Goal: Task Accomplishment & Management: Use online tool/utility

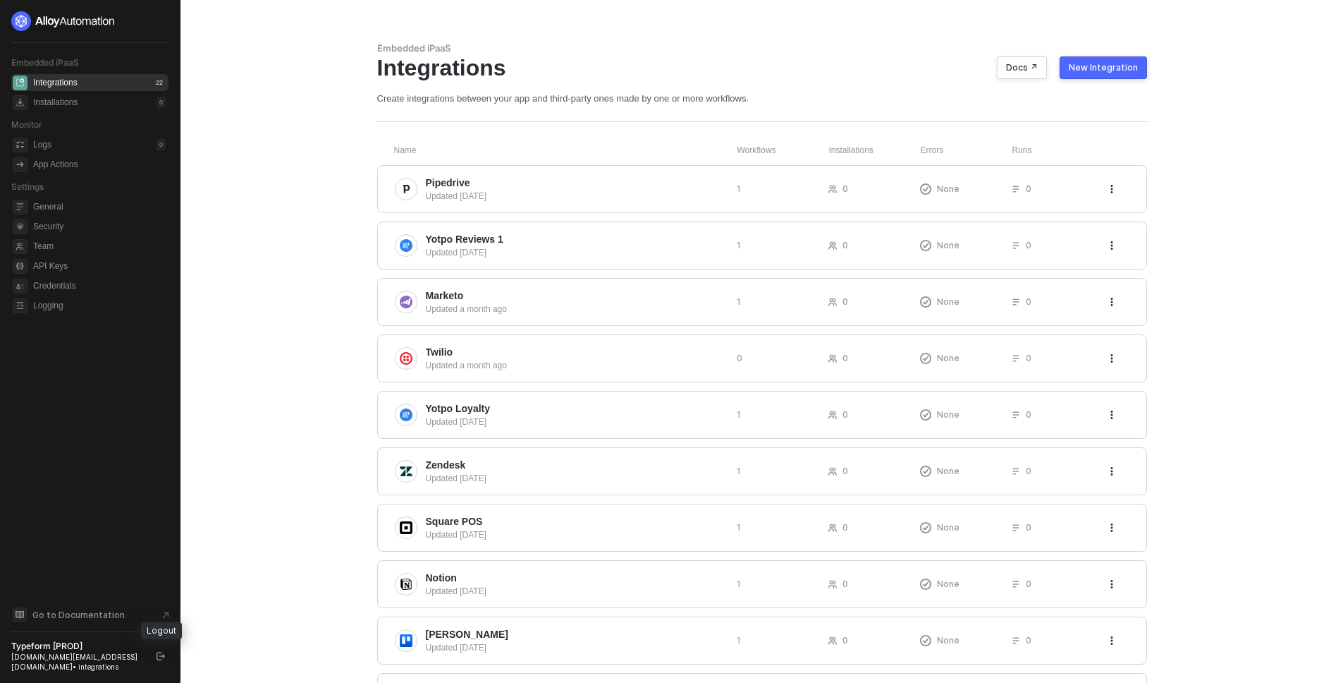
click at [162, 649] on button "button" at bounding box center [160, 655] width 17 height 17
click at [1106, 65] on div "New Integration" at bounding box center [1103, 67] width 69 height 11
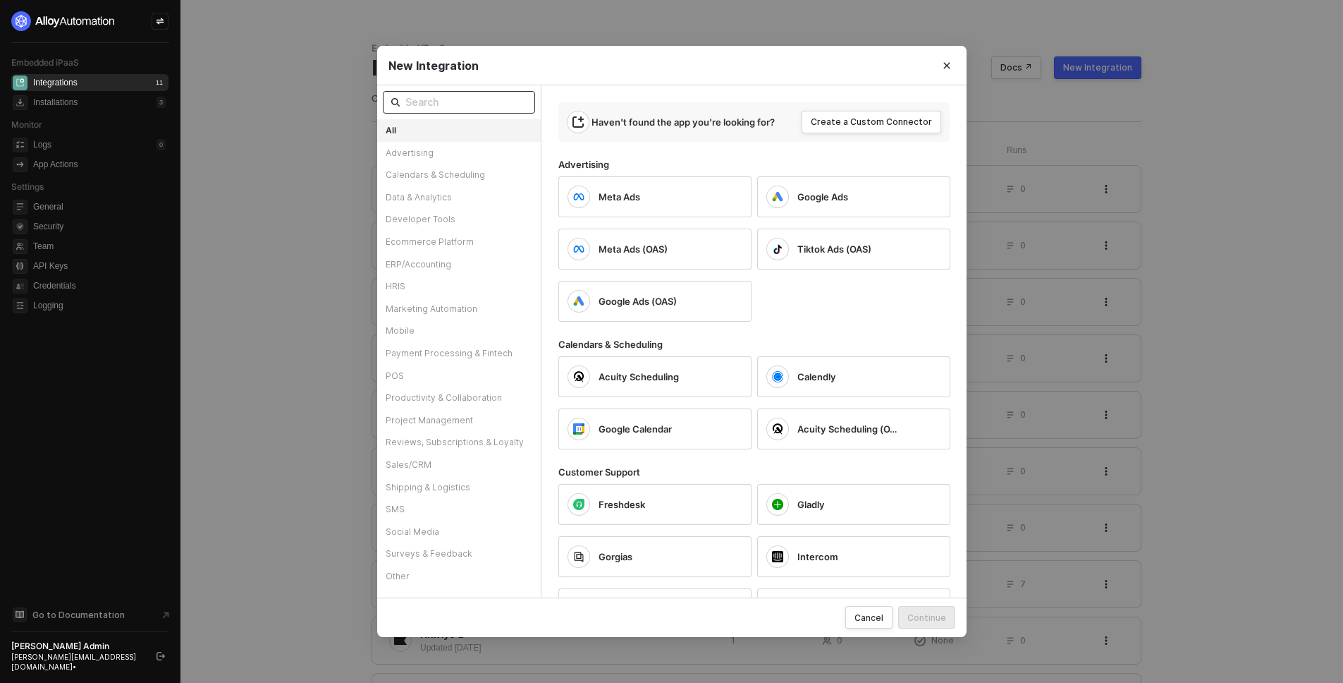
click at [494, 100] on input "text" at bounding box center [465, 102] width 121 height 16
click at [939, 65] on button "Close" at bounding box center [947, 65] width 23 height 23
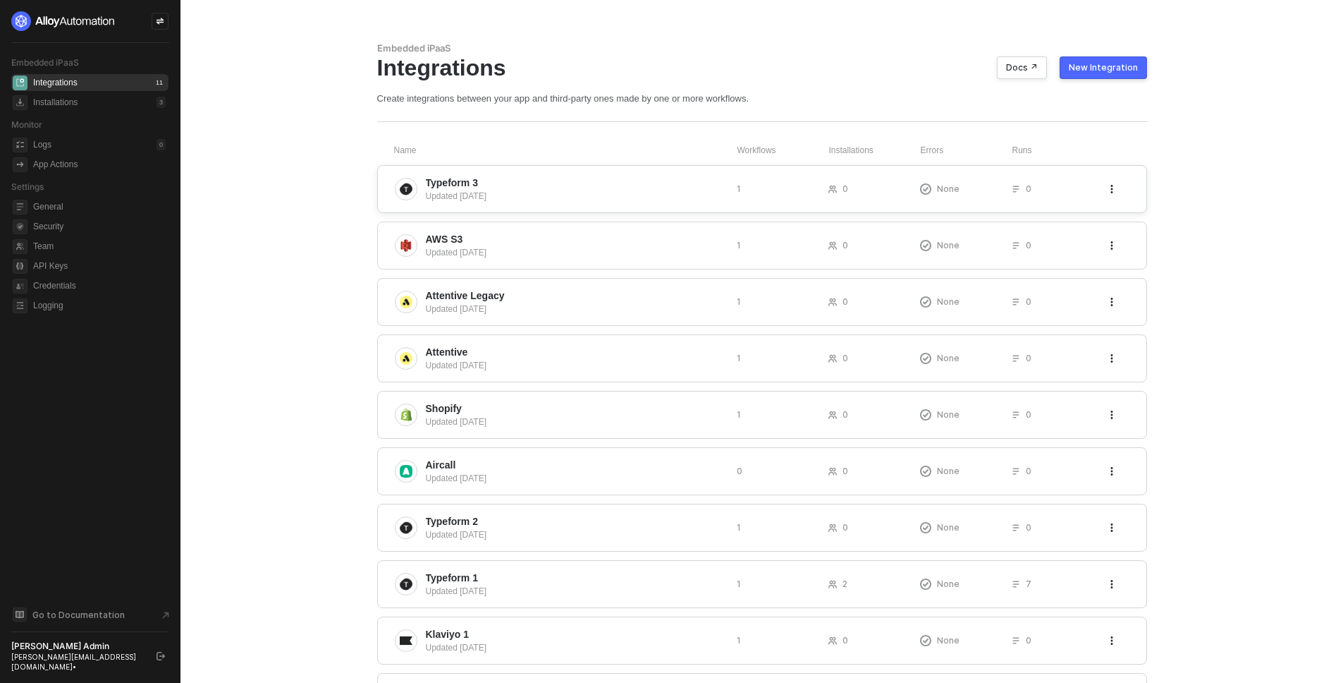
click at [566, 188] on span "Typeform 3" at bounding box center [576, 183] width 300 height 14
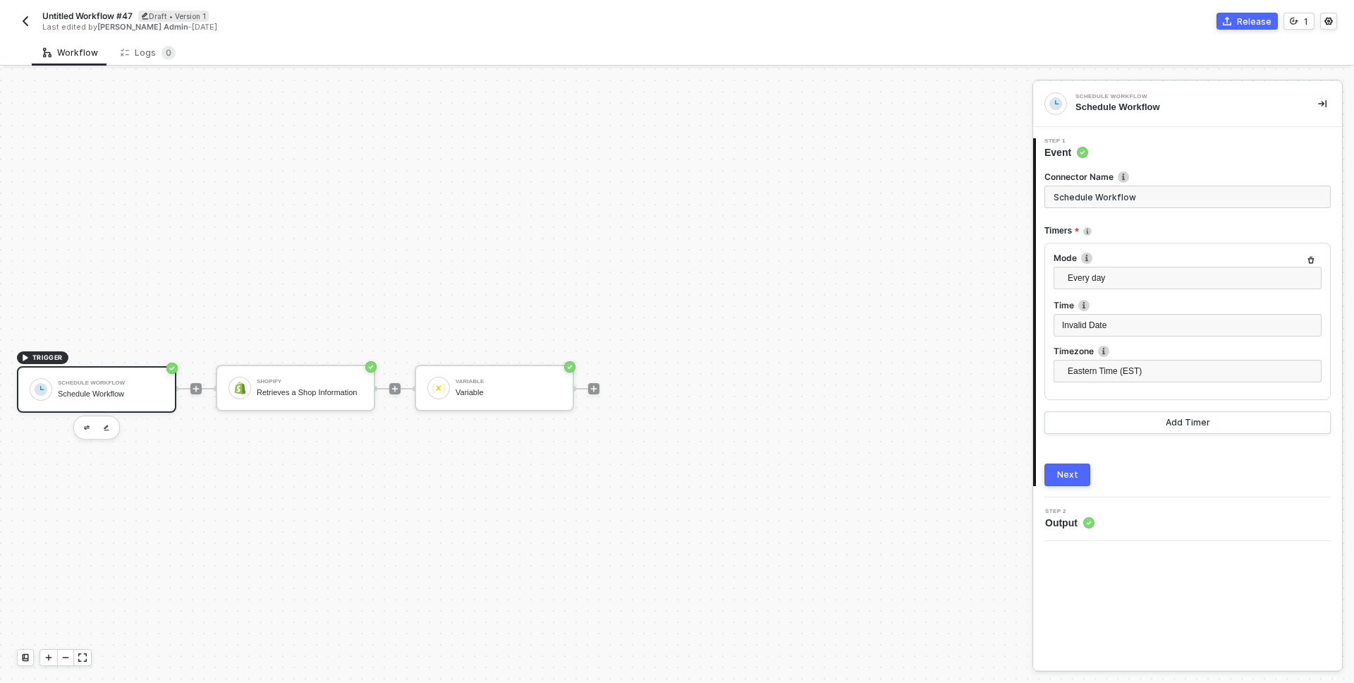
scroll to position [26, 0]
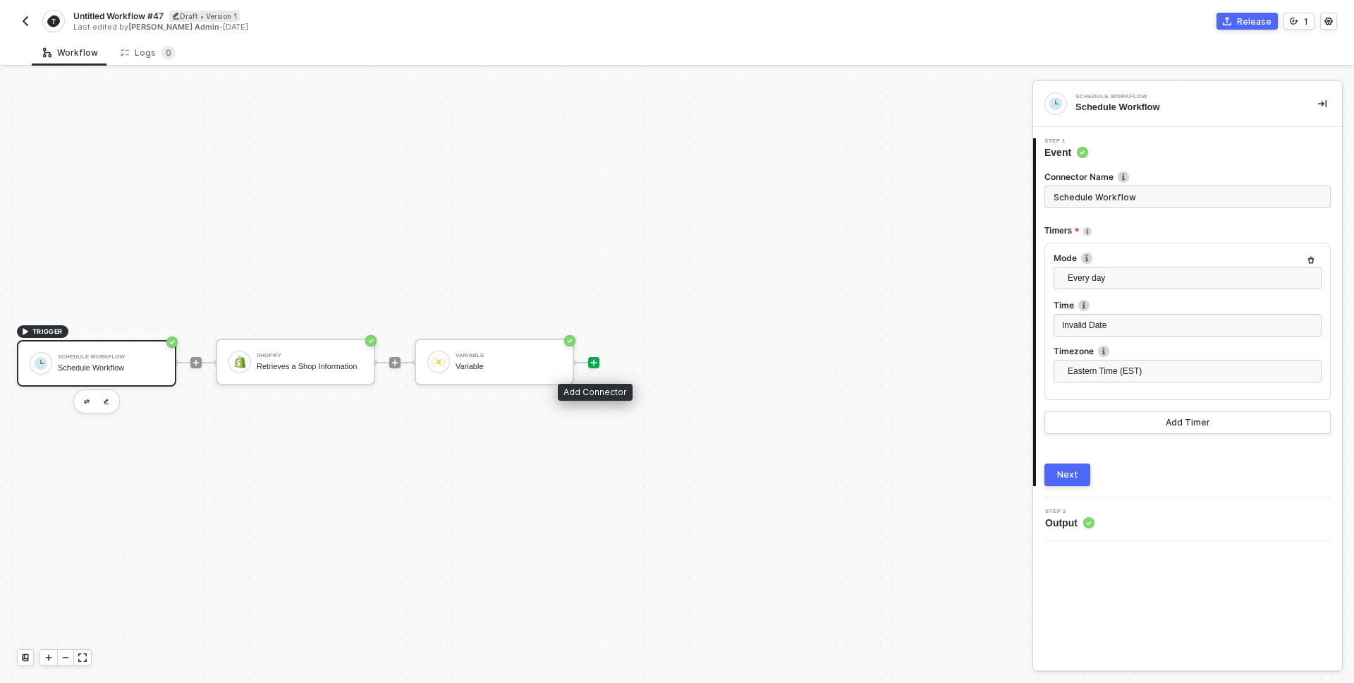
click at [595, 360] on icon "icon-play" at bounding box center [593, 362] width 8 height 8
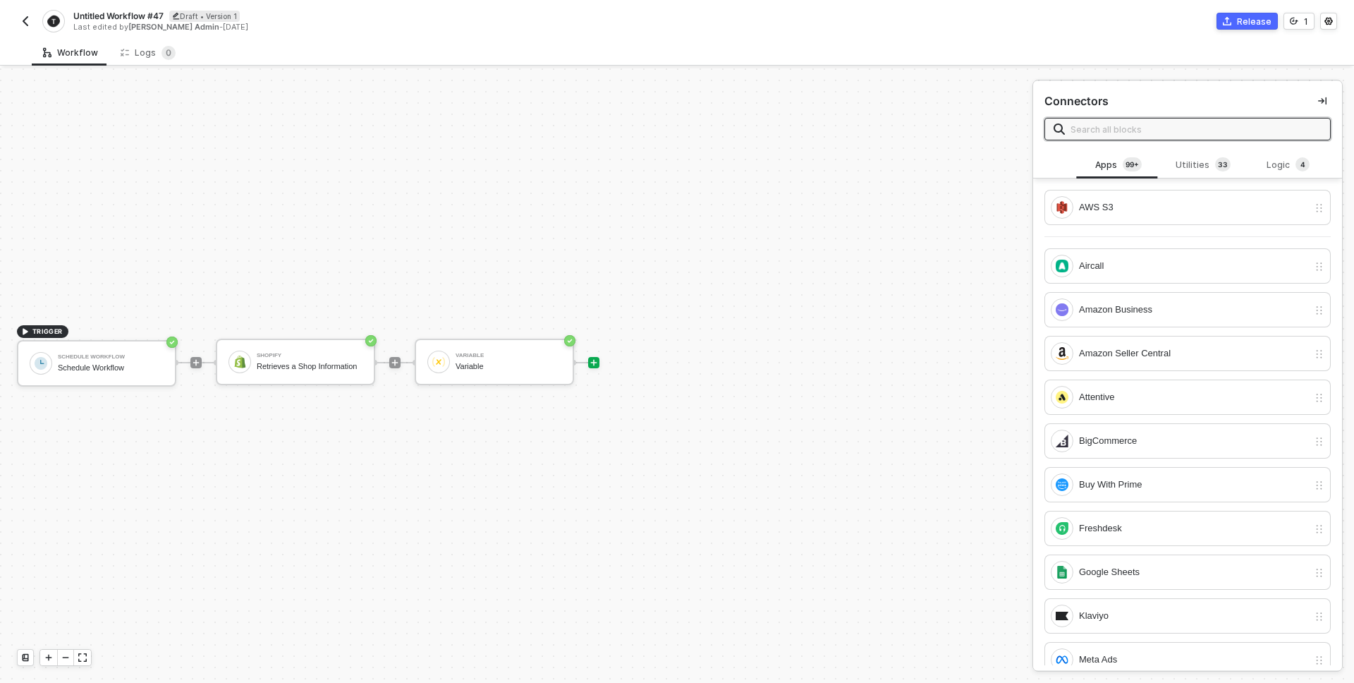
click at [1148, 123] on input "text" at bounding box center [1195, 129] width 251 height 16
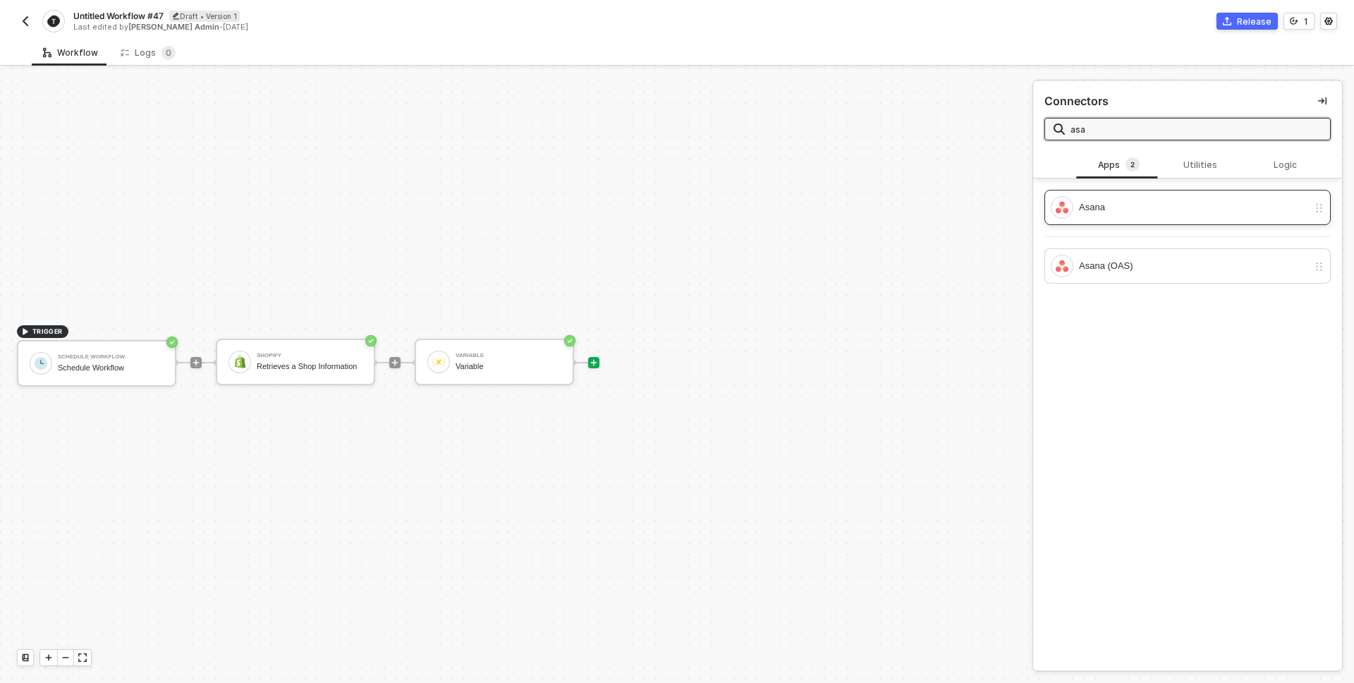
type input "asa"
click at [1113, 206] on div "Asana" at bounding box center [1193, 208] width 229 height 16
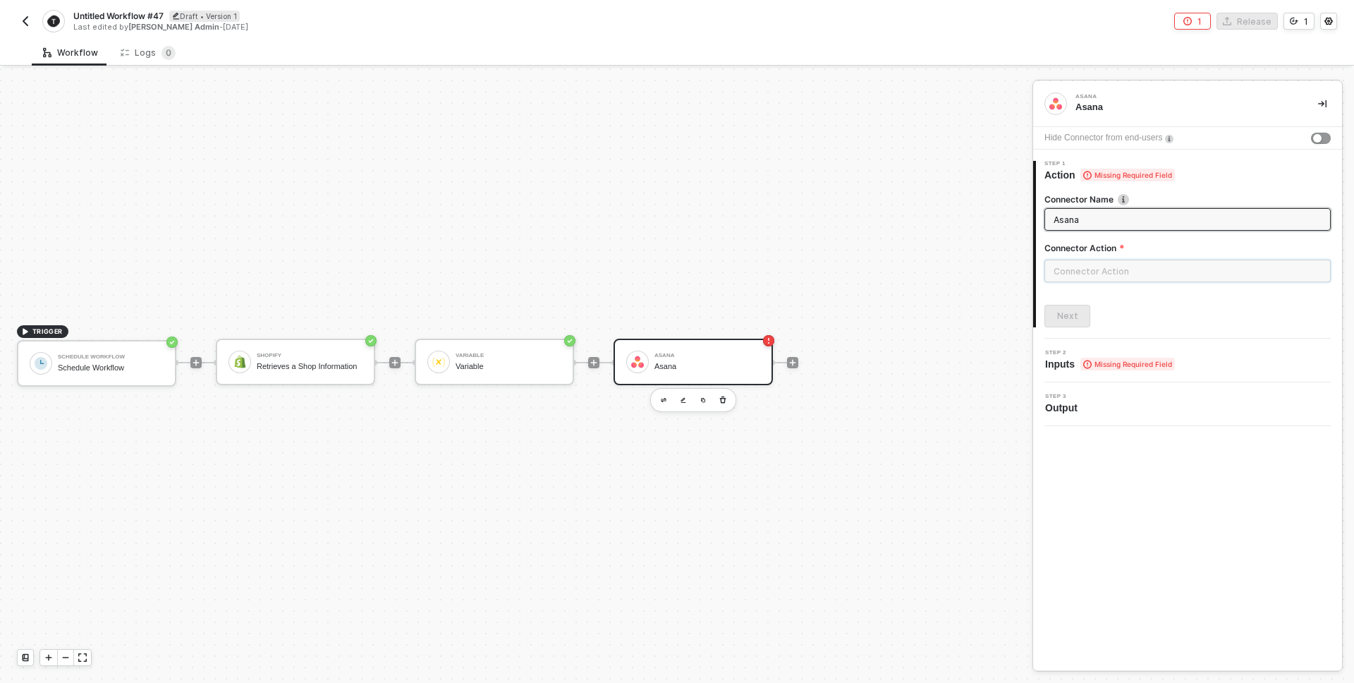
click at [1091, 267] on input "text" at bounding box center [1187, 270] width 286 height 23
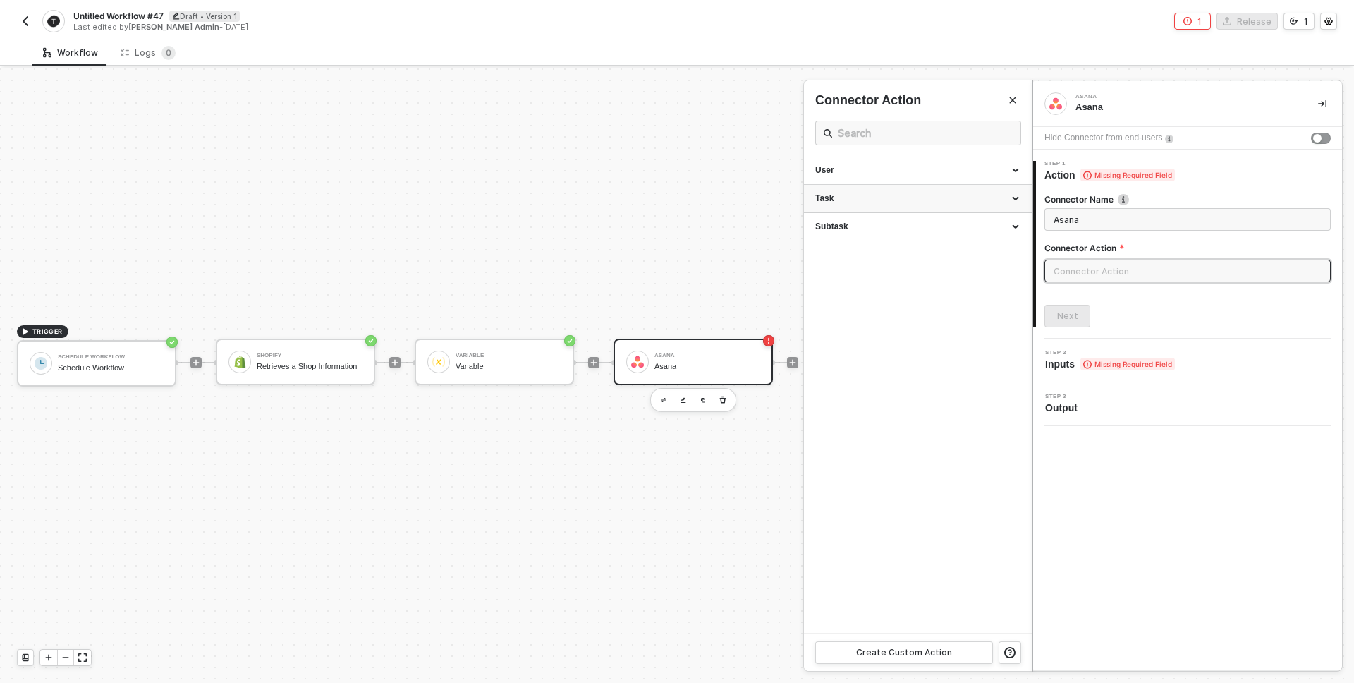
click at [884, 193] on div "Task" at bounding box center [917, 199] width 205 height 12
click at [874, 233] on span "Creates a new Task" at bounding box center [846, 237] width 62 height 8
type input "Creates a new Task"
type input "Task - Create a Task"
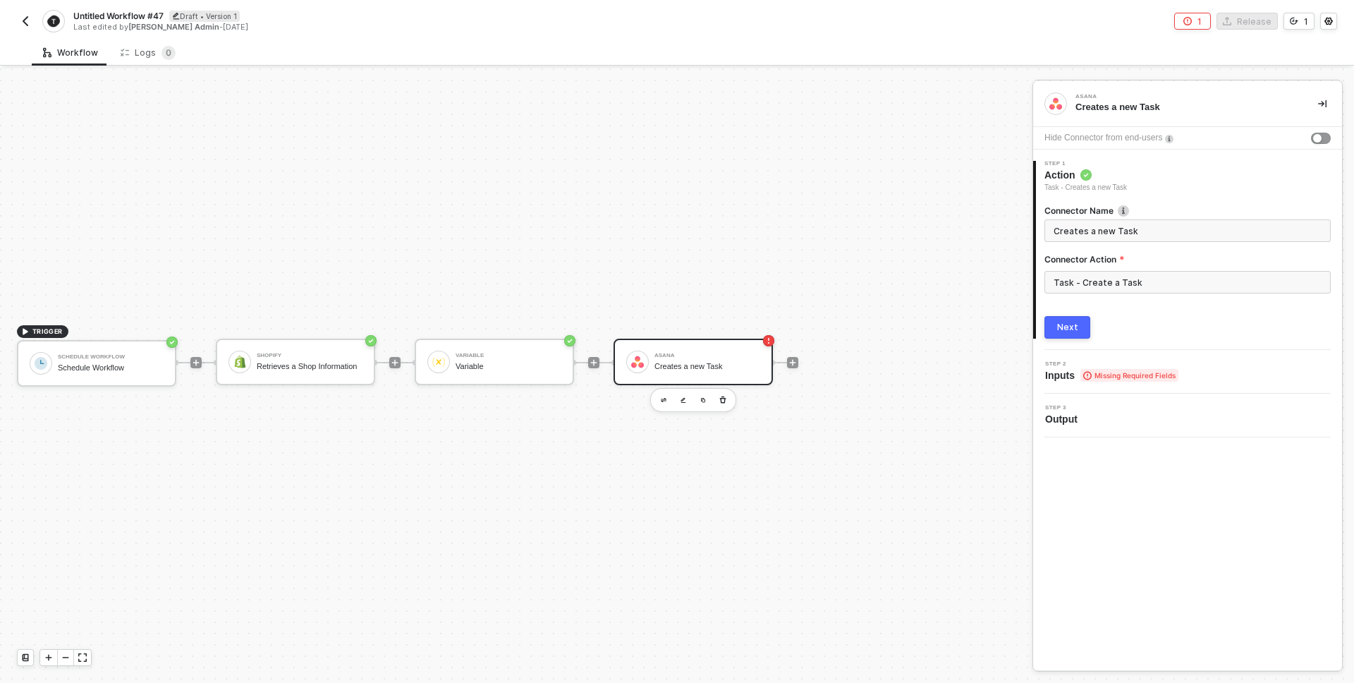
click at [1066, 319] on button "Next" at bounding box center [1067, 327] width 46 height 23
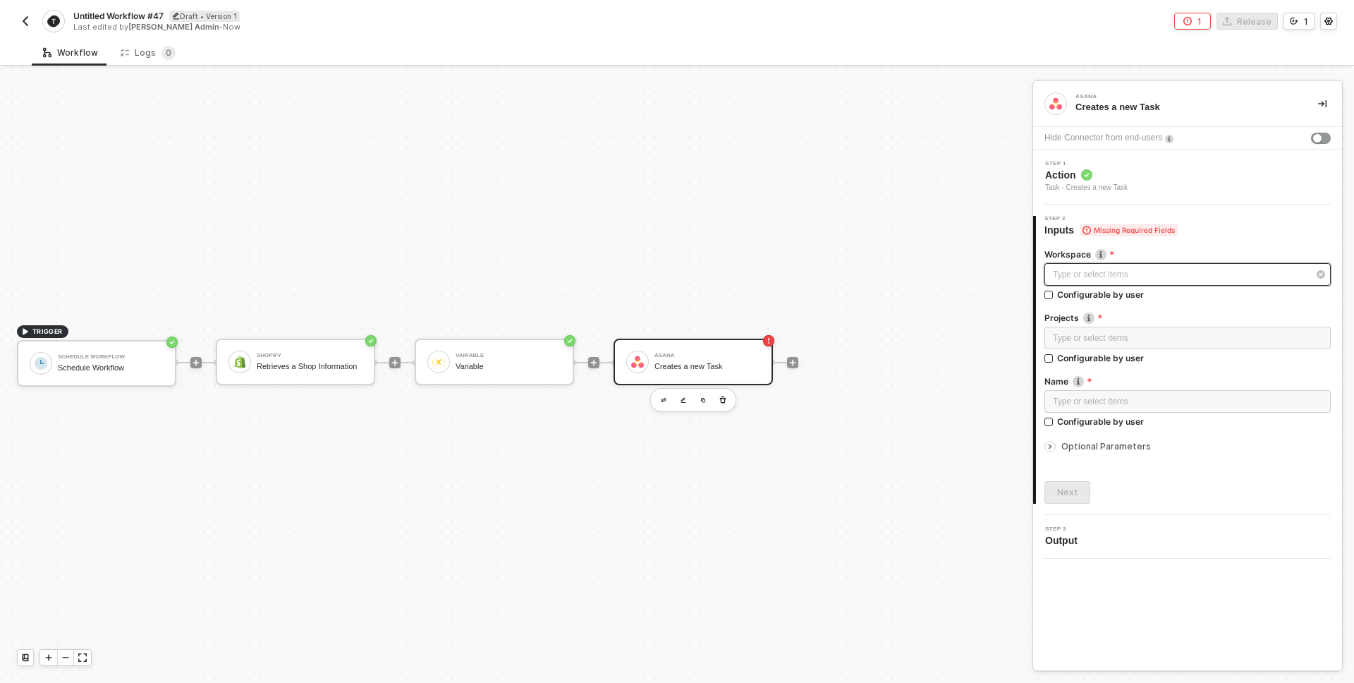
click at [1111, 274] on div "Type or select items ﻿" at bounding box center [1180, 274] width 255 height 13
click at [1048, 292] on input "Configurable by user" at bounding box center [1049, 296] width 10 height 10
checkbox input "true"
click at [1067, 358] on div "Configurable by user" at bounding box center [1100, 359] width 87 height 12
click at [1054, 358] on input "Configurable by user" at bounding box center [1049, 360] width 10 height 10
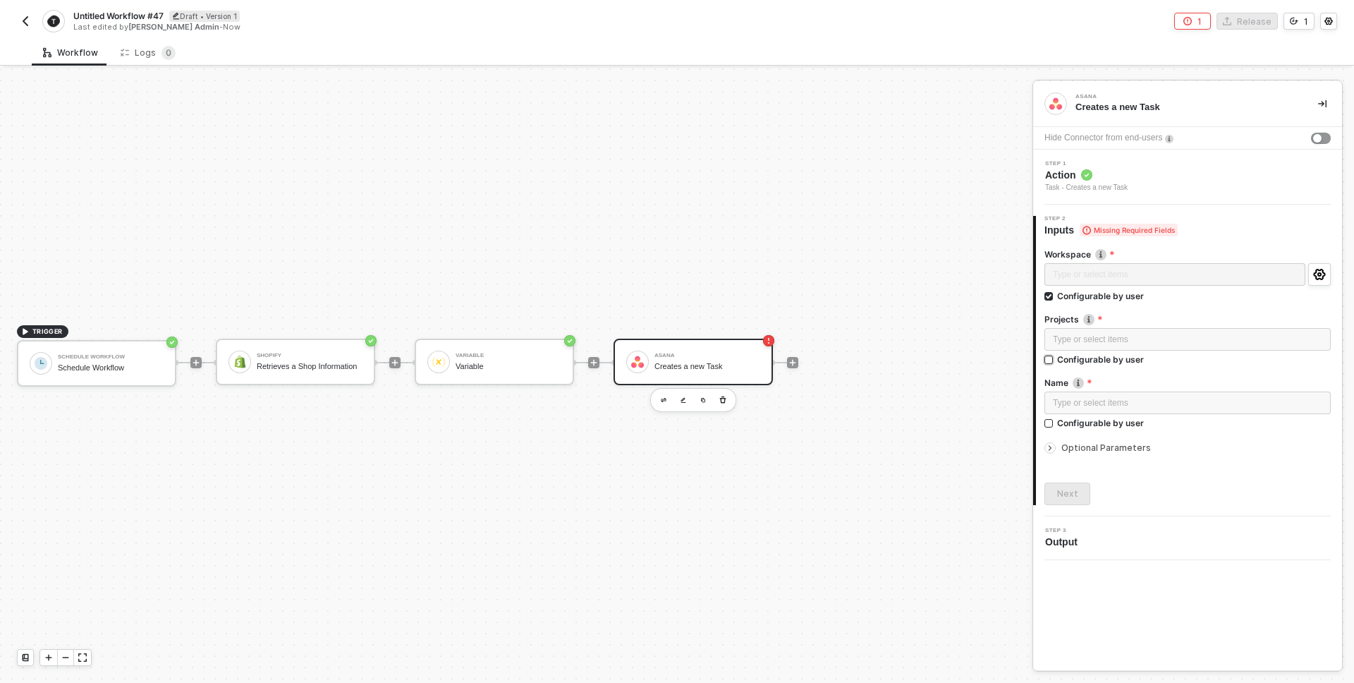
checkbox input "true"
click at [1057, 421] on div "Configurable by user" at bounding box center [1100, 424] width 87 height 12
click at [1054, 421] on input "Configurable by user" at bounding box center [1049, 425] width 10 height 10
checkbox input "true"
click at [1057, 496] on div "Next" at bounding box center [1067, 496] width 21 height 11
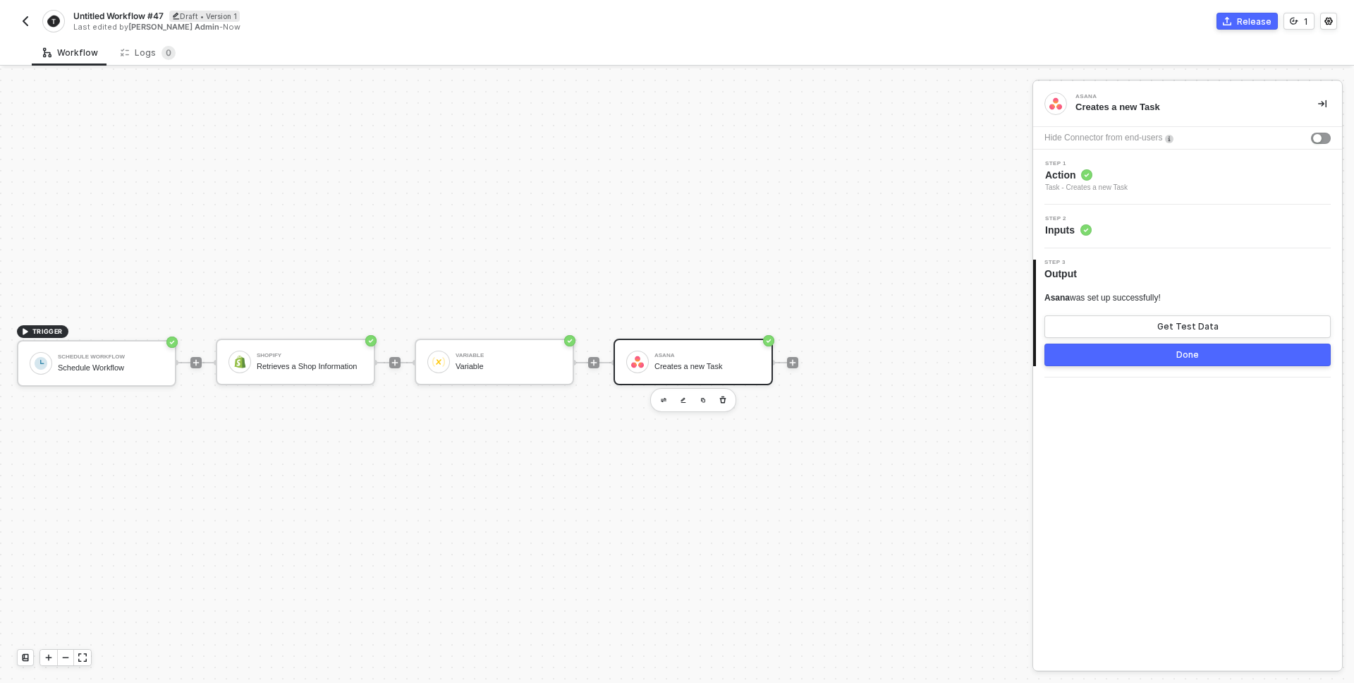
click at [1147, 354] on button "Done" at bounding box center [1187, 354] width 286 height 23
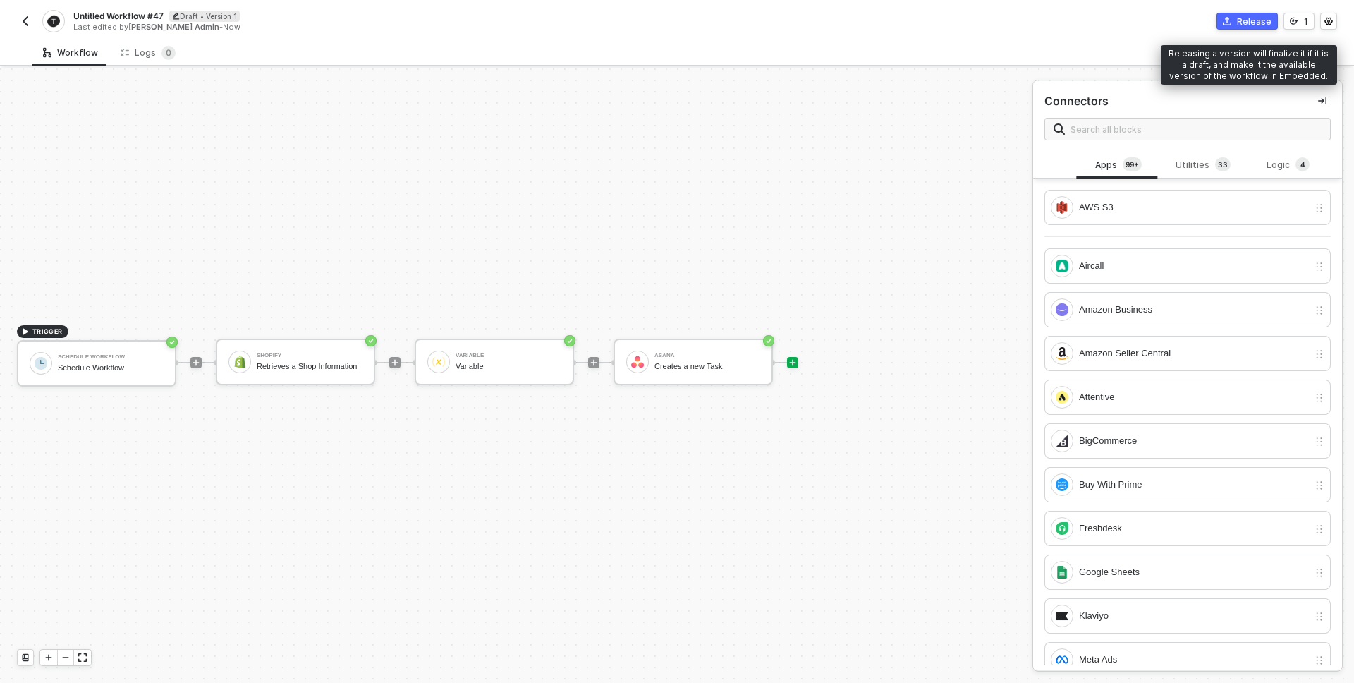
click at [1234, 22] on button "Release" at bounding box center [1246, 21] width 61 height 17
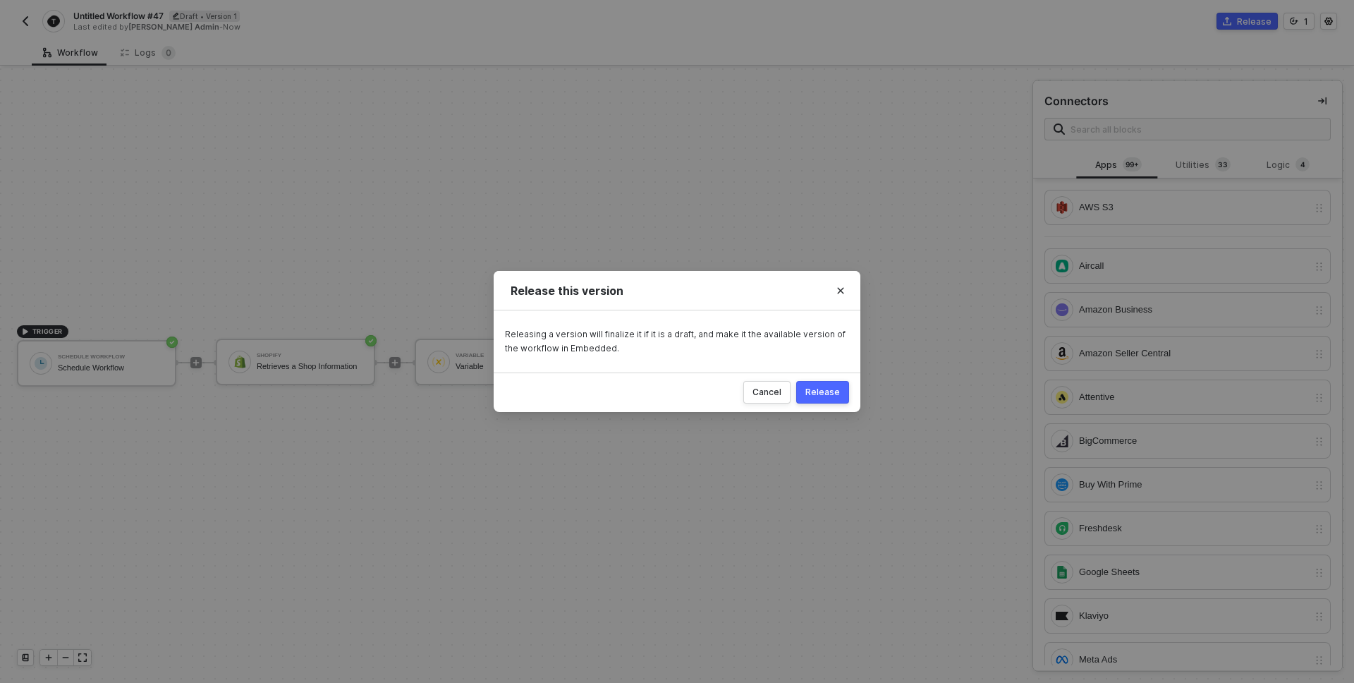
click at [825, 393] on div "Release" at bounding box center [822, 391] width 35 height 11
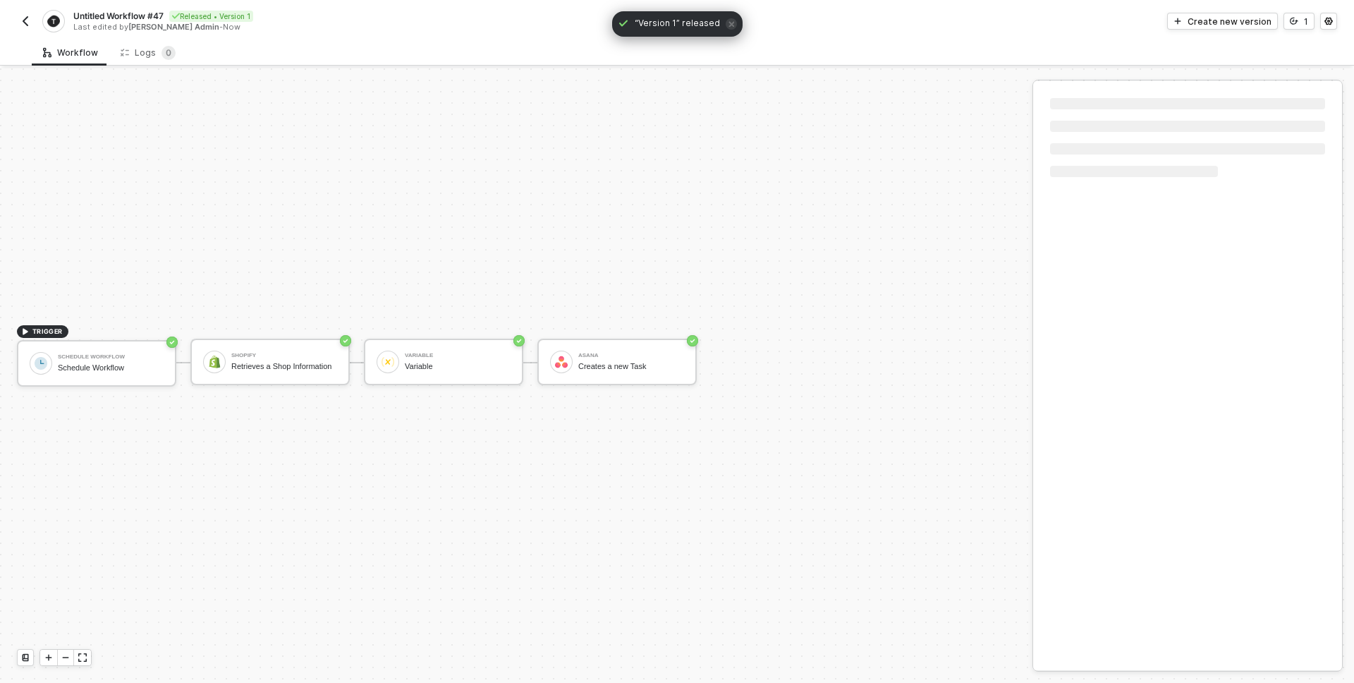
click at [24, 22] on img "button" at bounding box center [25, 21] width 11 height 11
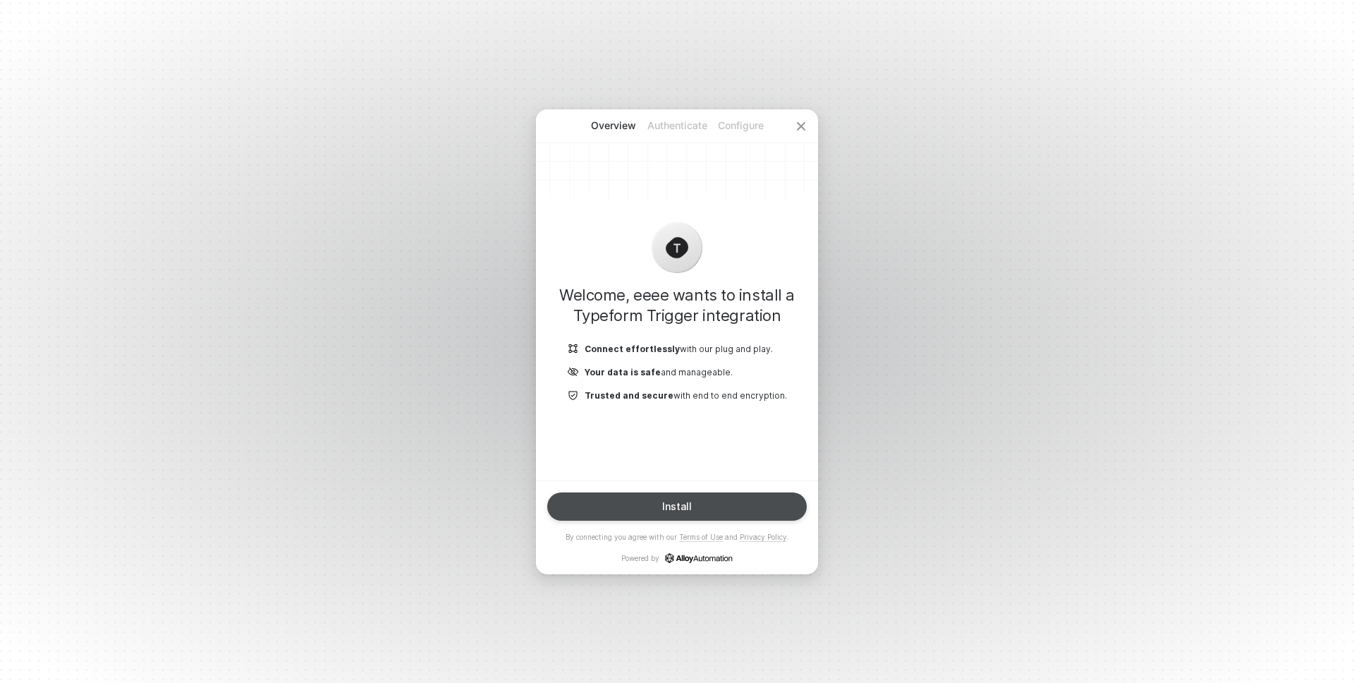
click at [690, 496] on button "Install" at bounding box center [676, 506] width 259 height 28
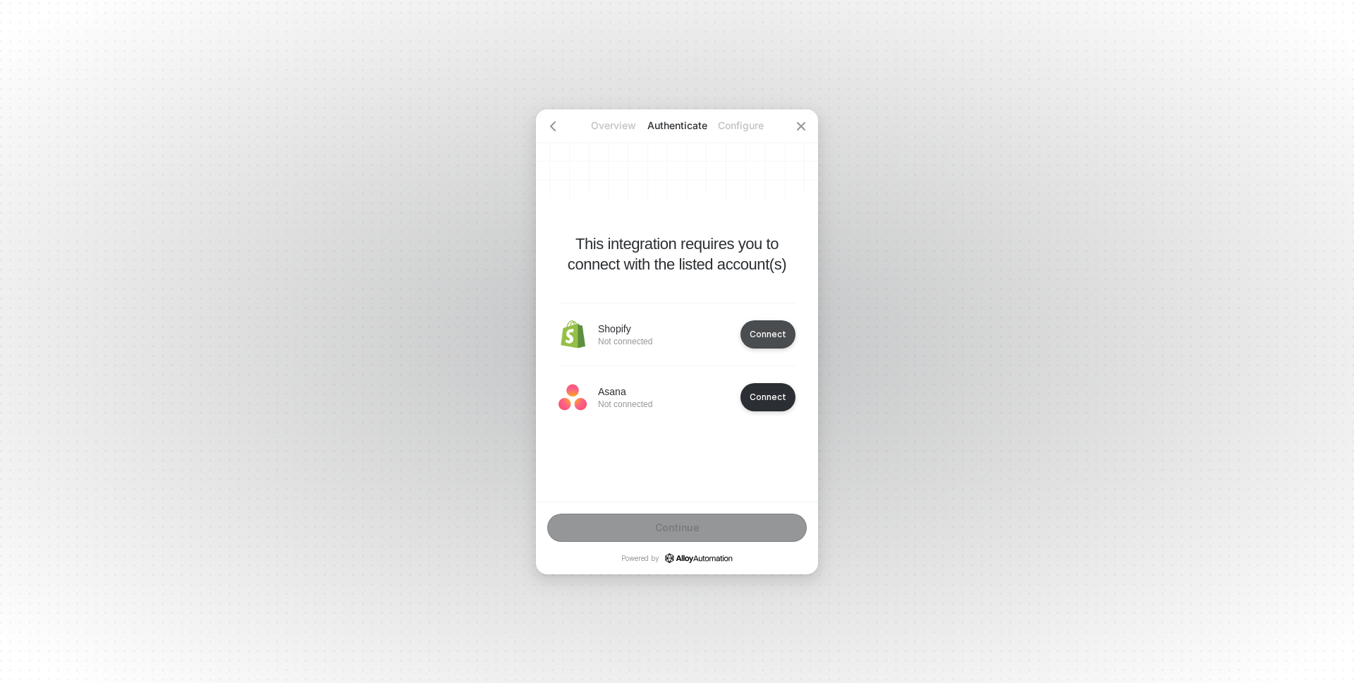
click at [774, 335] on div "Connect" at bounding box center [768, 334] width 37 height 11
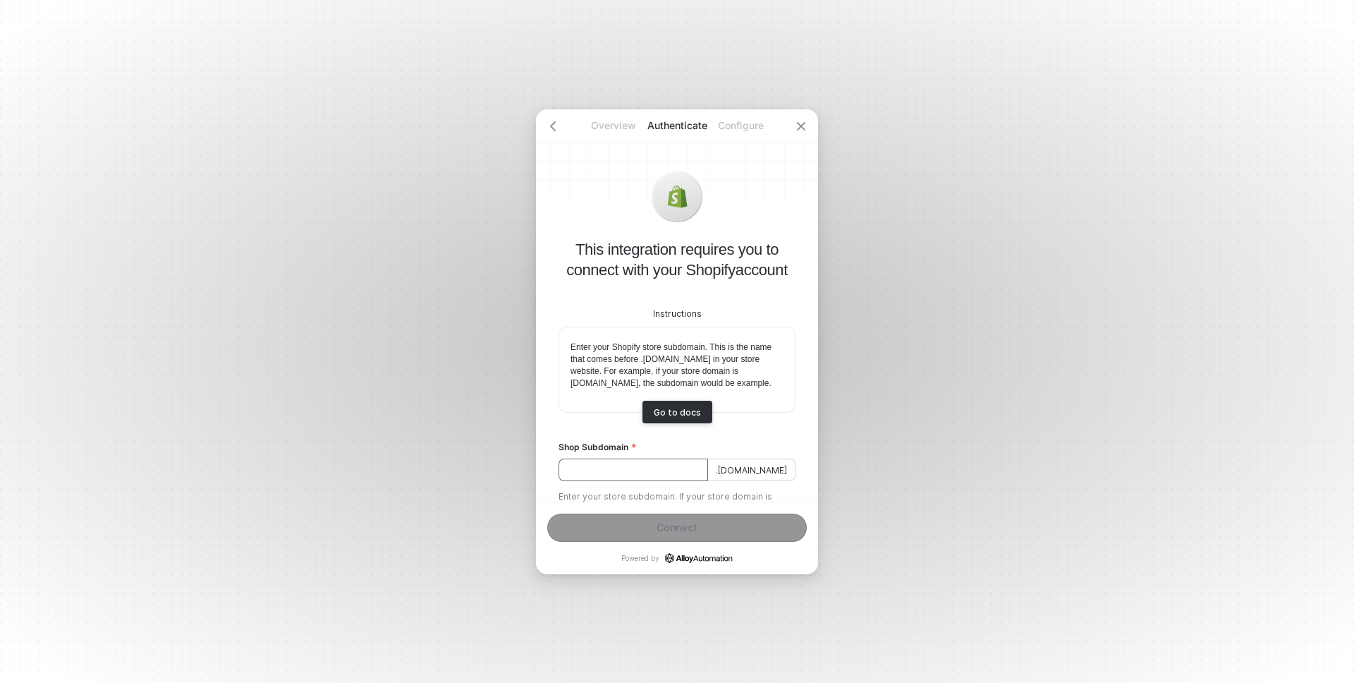
click at [672, 481] on input "Shop Subdomain" at bounding box center [632, 469] width 149 height 23
type input "alloy-sandbox"
click at [664, 534] on button "Connect" at bounding box center [676, 527] width 259 height 28
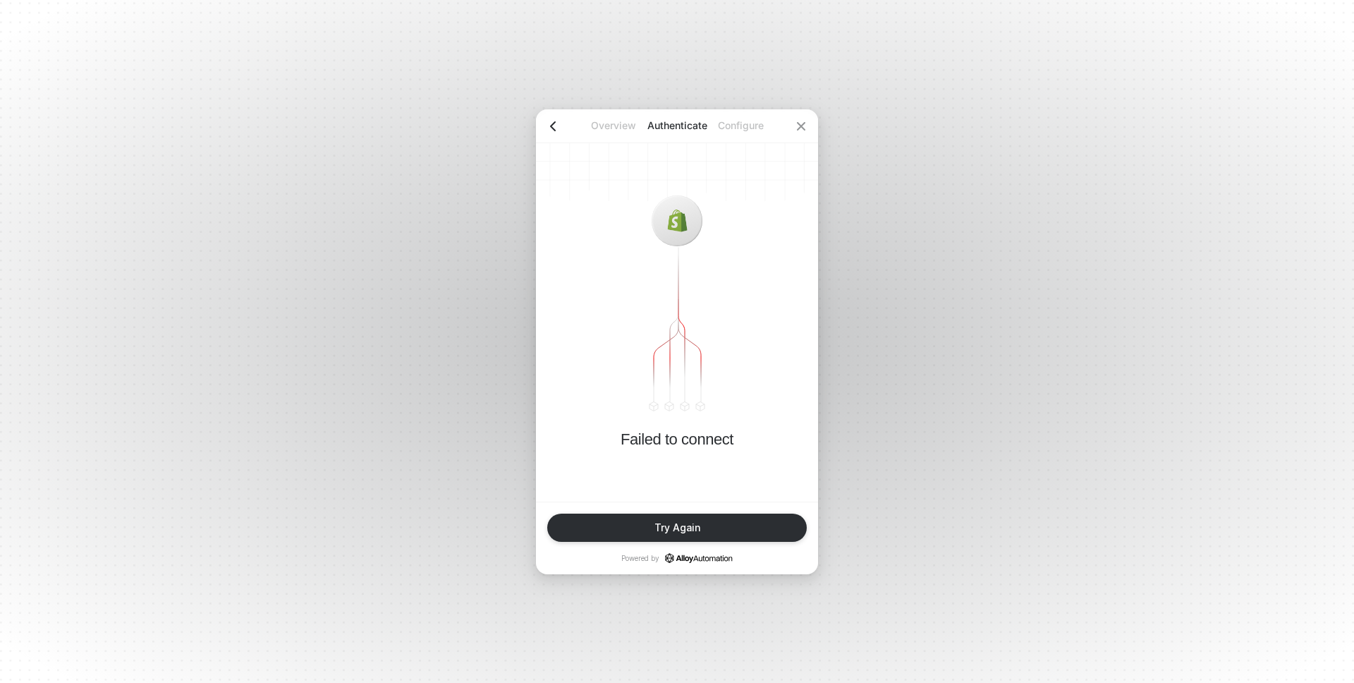
click at [552, 130] on icon "icon-arrow-left" at bounding box center [552, 126] width 11 height 11
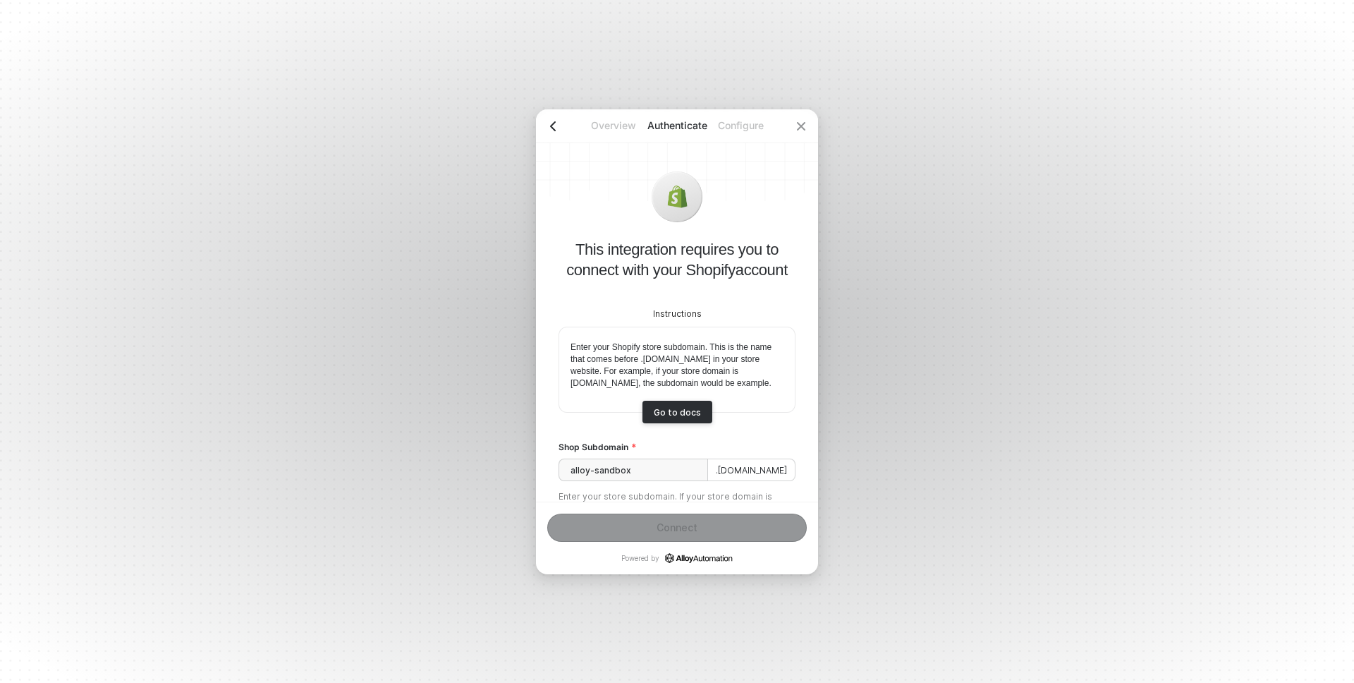
click at [558, 126] on div at bounding box center [553, 126] width 34 height 34
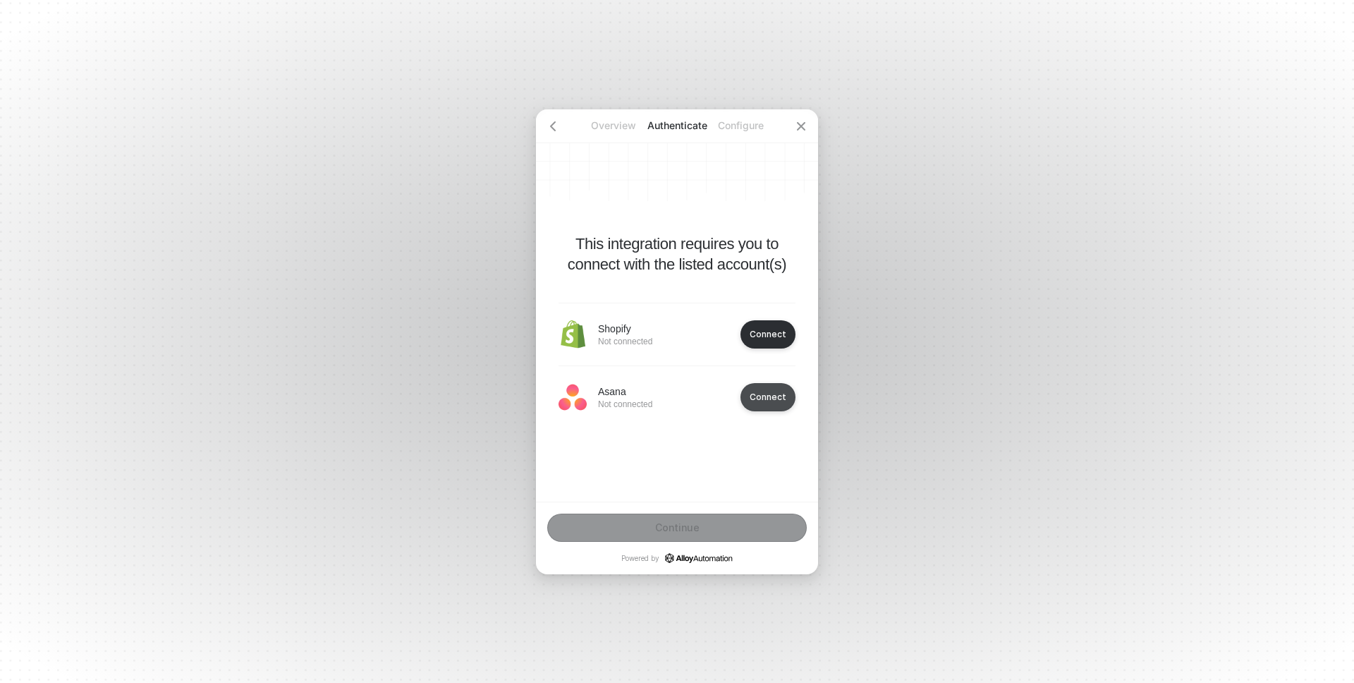
click at [767, 386] on button "Connect" at bounding box center [767, 397] width 55 height 28
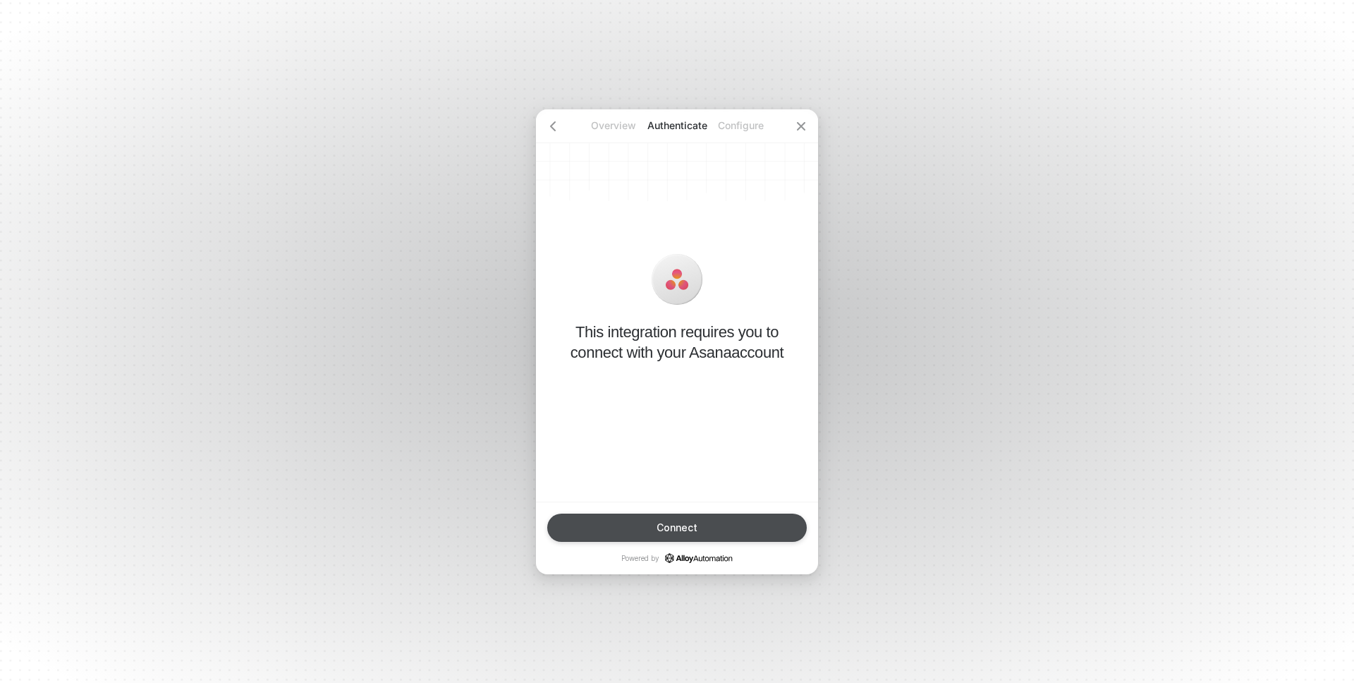
click at [664, 527] on div "Connect" at bounding box center [676, 527] width 41 height 11
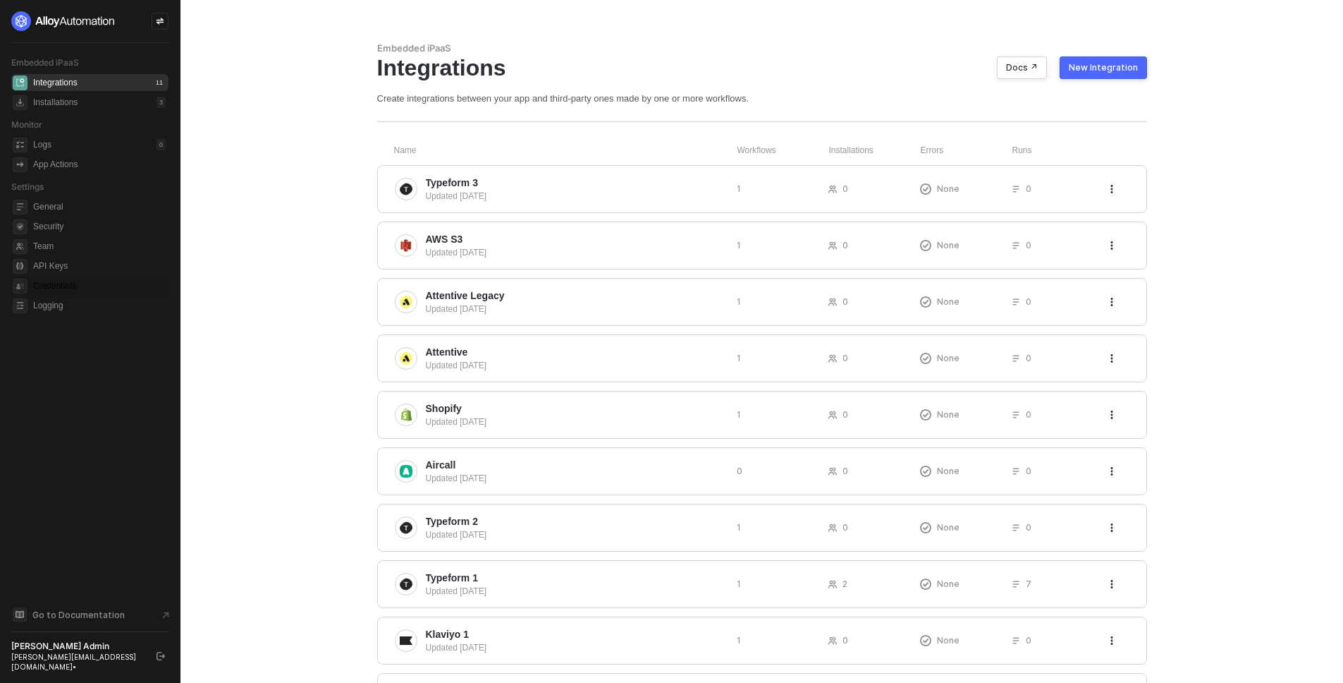
click at [43, 288] on span "Credentials" at bounding box center [99, 285] width 133 height 17
click at [154, 654] on button "button" at bounding box center [160, 655] width 17 height 17
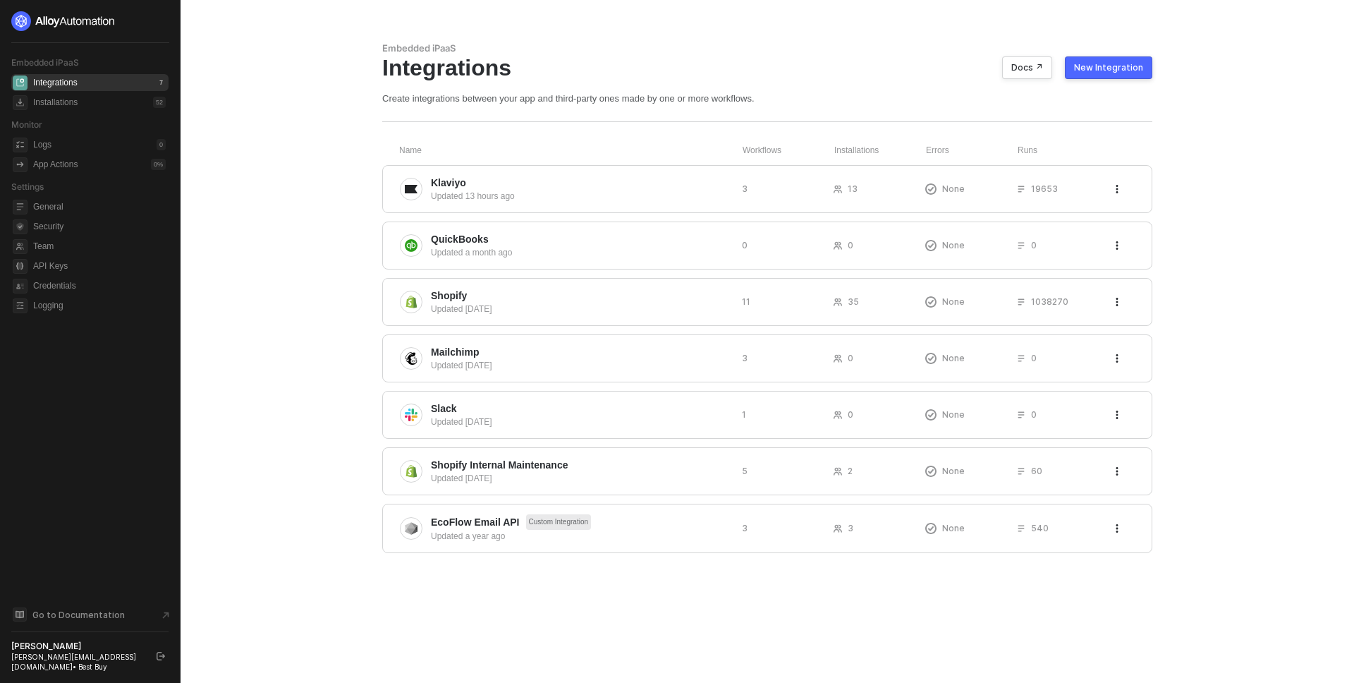
click at [283, 260] on main "Embedded iPaaS Integrations Docs ↗ New Integration Create integrations between …" at bounding box center [677, 341] width 1354 height 683
click at [101, 142] on div "Logs 0" at bounding box center [99, 144] width 133 height 17
